Goal: Communication & Community: Participate in discussion

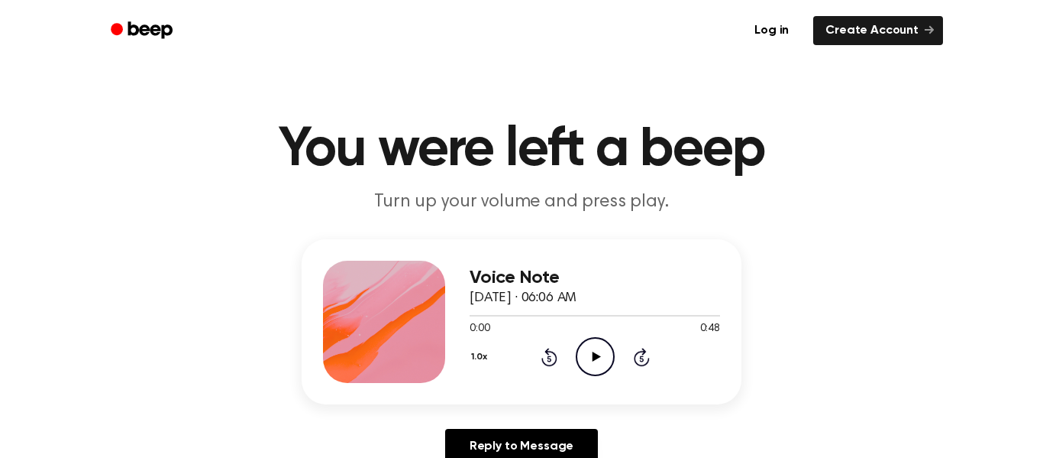
click at [594, 344] on icon "Play Audio" at bounding box center [595, 356] width 39 height 39
click at [602, 353] on icon "Play Audio" at bounding box center [595, 356] width 39 height 39
click at [602, 353] on icon "Pause Audio" at bounding box center [595, 356] width 39 height 39
click at [602, 353] on icon "Play Audio" at bounding box center [595, 356] width 39 height 39
click at [540, 435] on link "Reply to Message" at bounding box center [521, 446] width 153 height 35
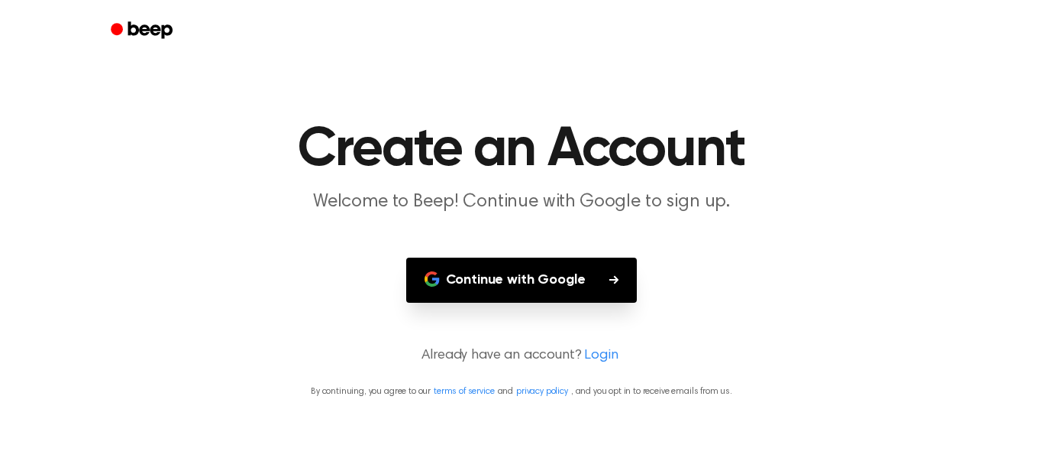
click at [519, 279] on button "Continue with Google" at bounding box center [521, 279] width 231 height 45
